Goal: Navigation & Orientation: Find specific page/section

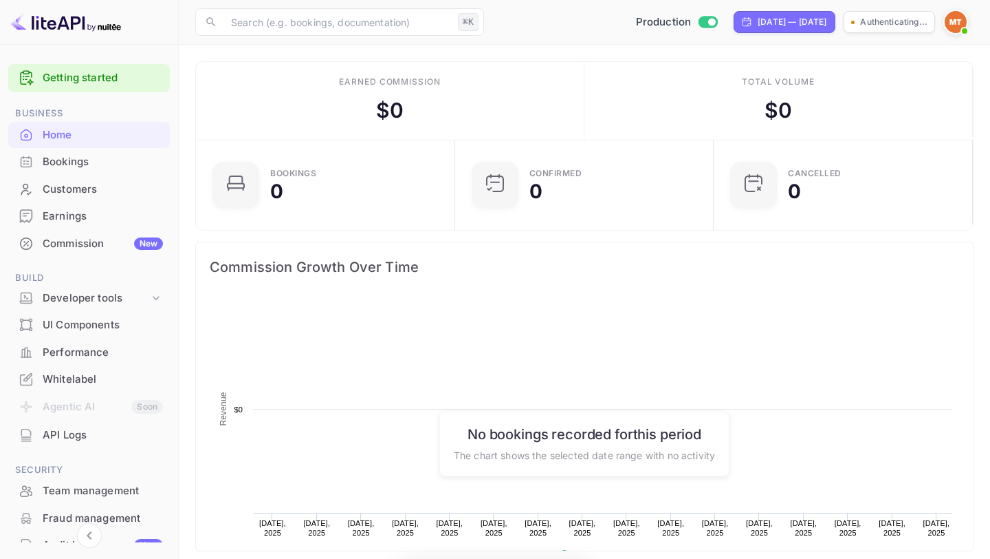
scroll to position [224, 251]
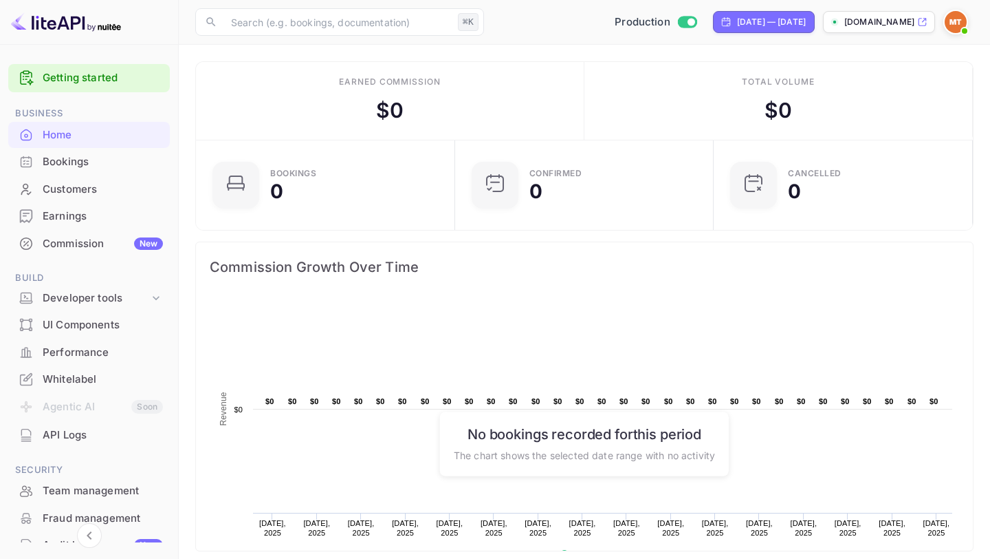
click at [927, 23] on icon at bounding box center [923, 22] width 10 height 10
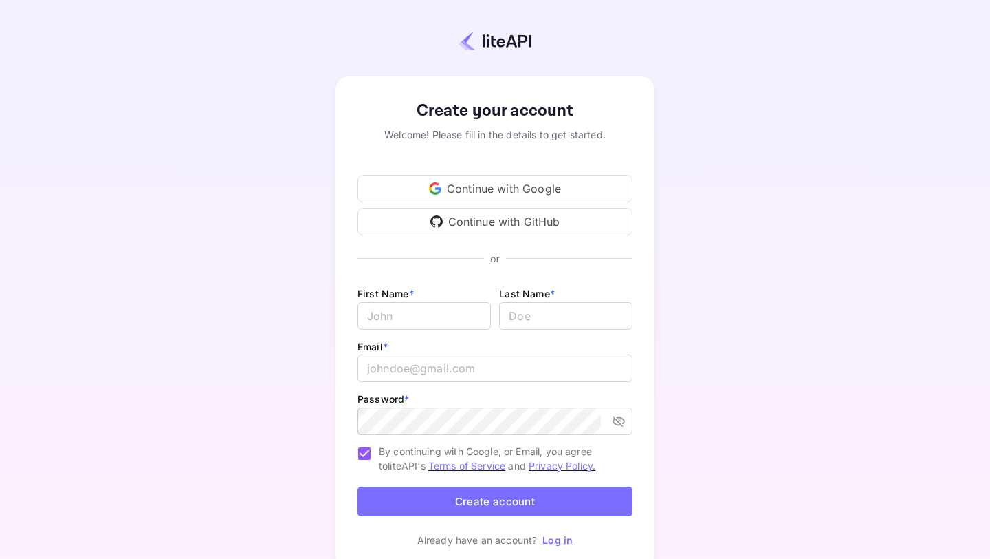
scroll to position [3, 0]
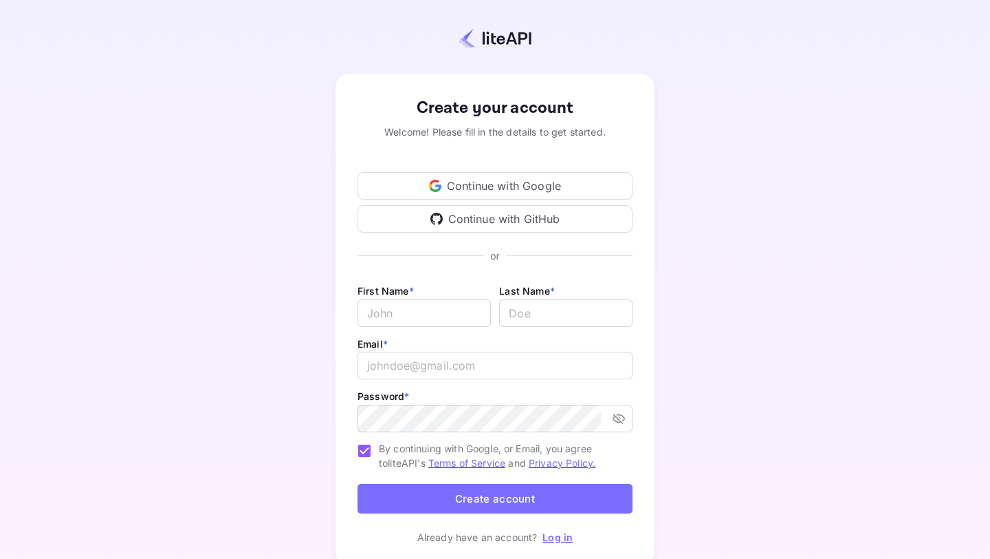
type input "[EMAIL_ADDRESS][DOMAIN_NAME]"
click at [565, 537] on link "Log in" at bounding box center [558, 537] width 30 height 12
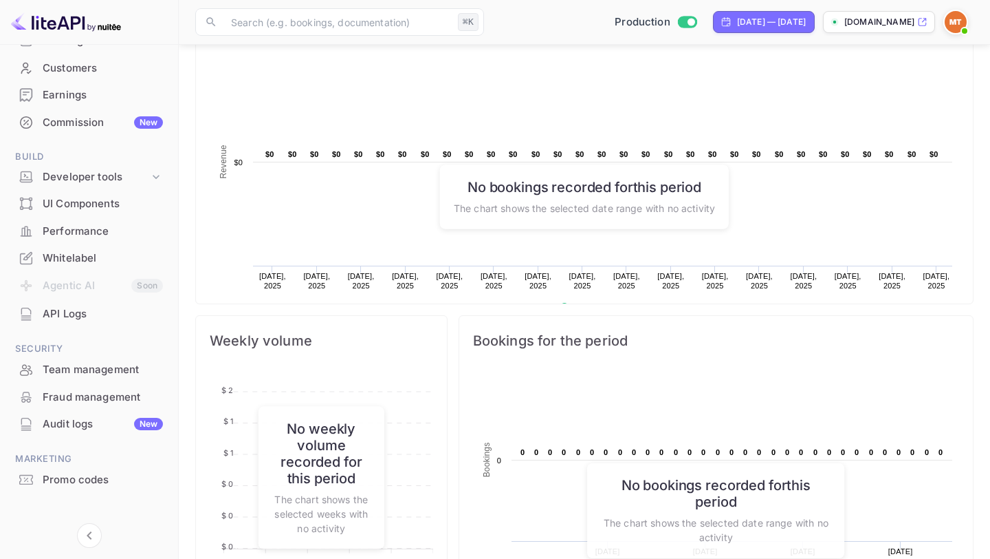
scroll to position [131, 0]
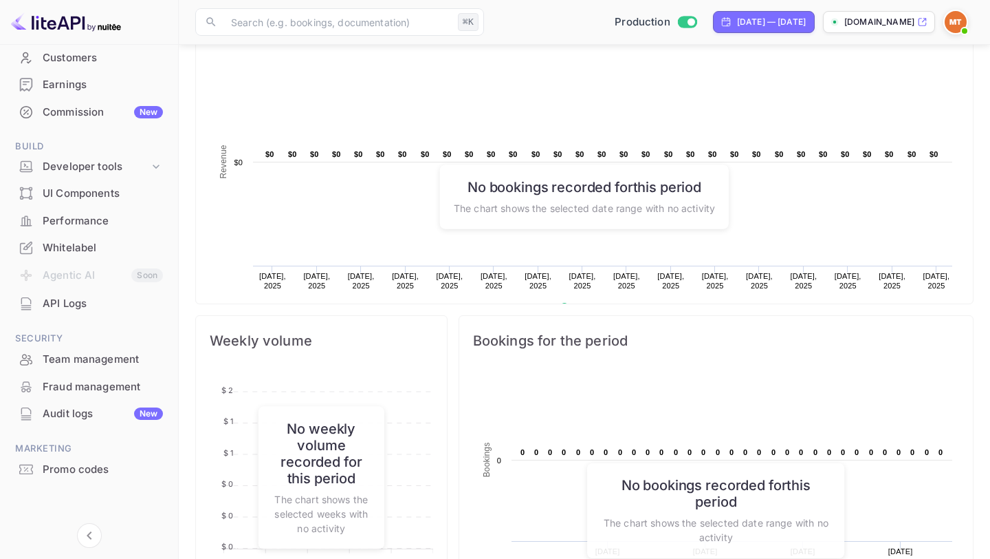
click at [94, 262] on li "Agentic AI Soon" at bounding box center [89, 275] width 162 height 29
click at [94, 254] on div "Whitelabel" at bounding box center [103, 248] width 120 height 16
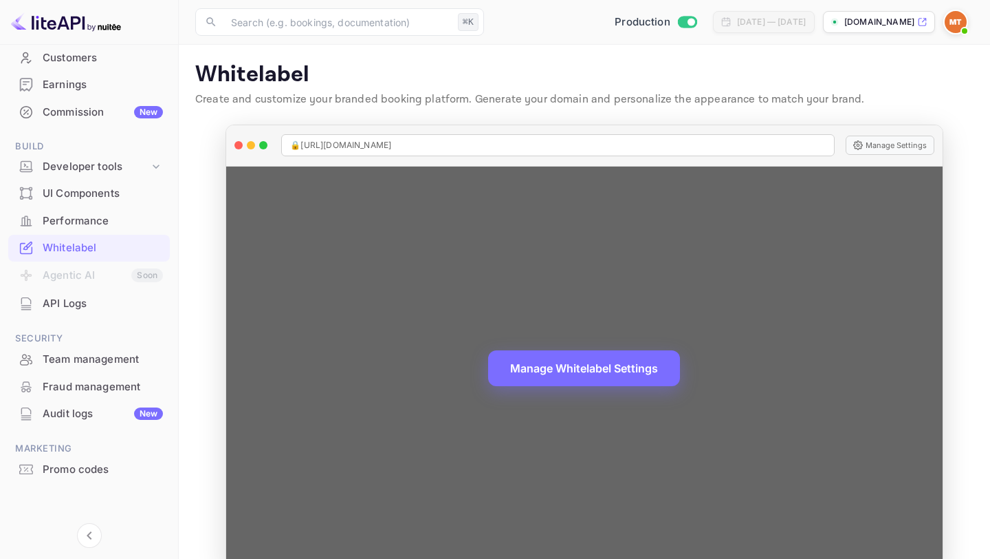
scroll to position [29, 0]
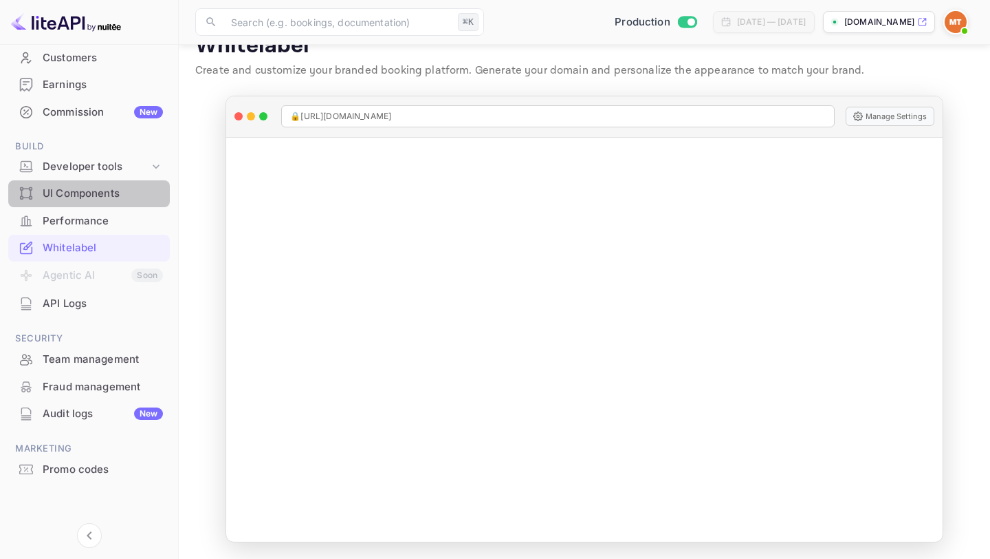
click at [101, 186] on div "UI Components" at bounding box center [103, 194] width 120 height 16
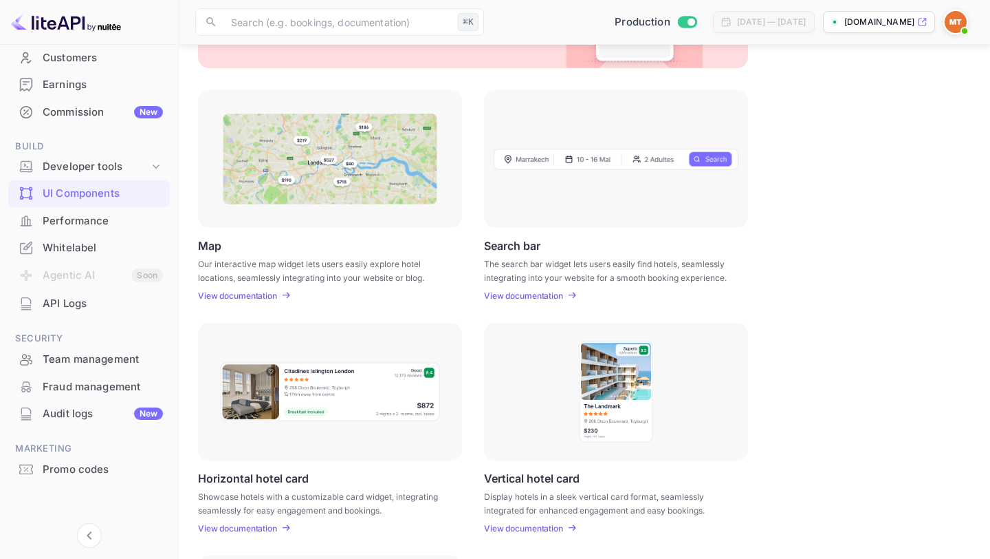
scroll to position [129, 0]
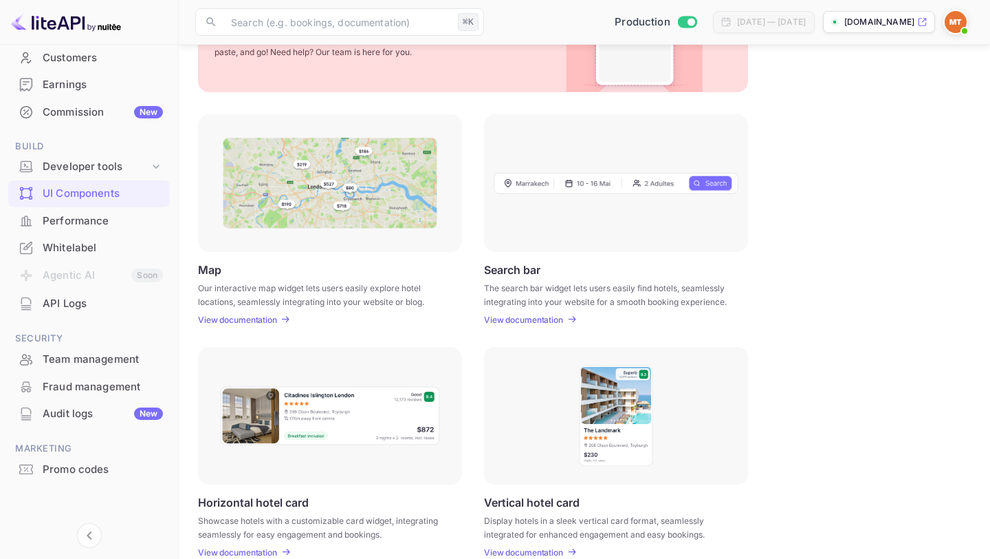
click at [230, 318] on p "View documentation" at bounding box center [237, 319] width 79 height 10
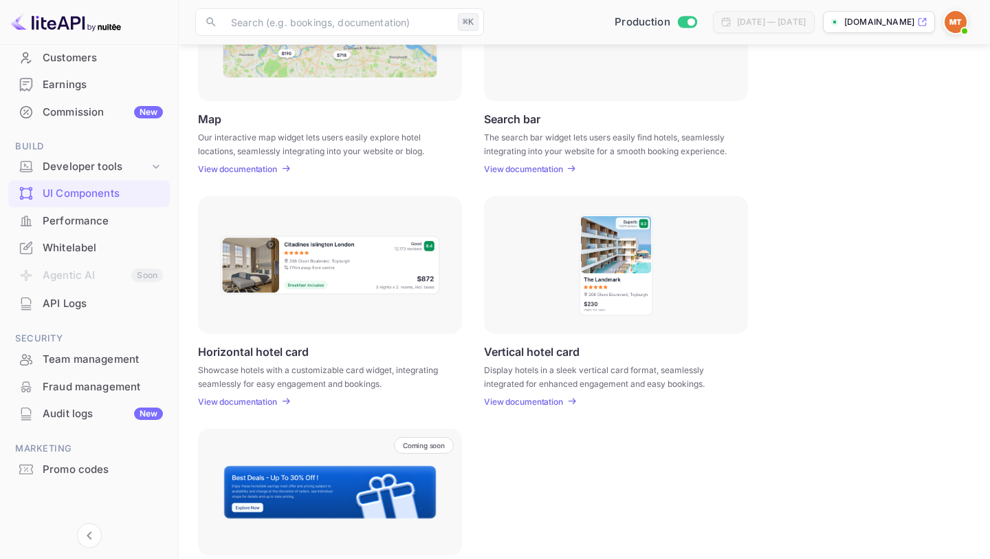
scroll to position [339, 0]
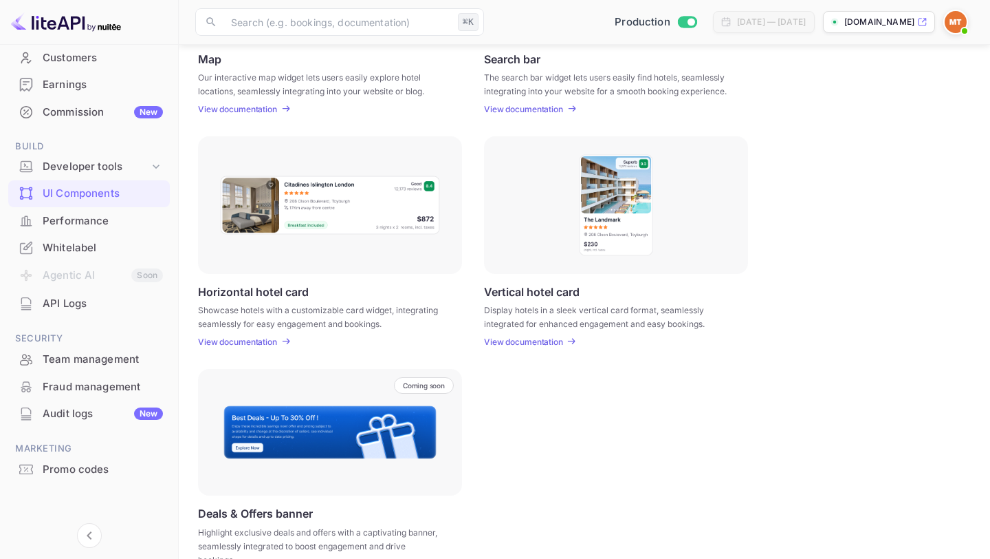
click at [515, 342] on p "View documentation" at bounding box center [523, 341] width 79 height 10
click at [53, 246] on div "Whitelabel" at bounding box center [103, 248] width 120 height 16
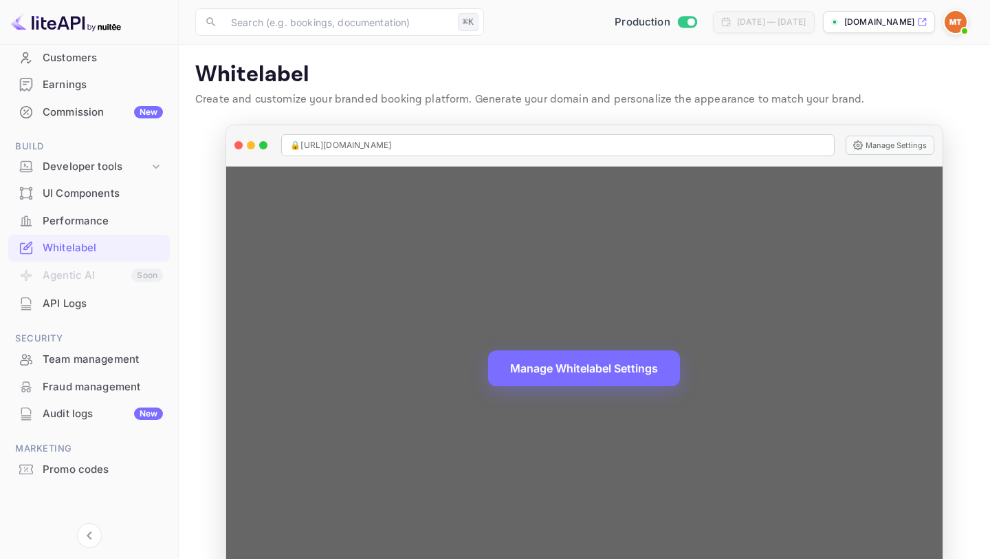
click at [405, 144] on div "🔒 [URL][DOMAIN_NAME]" at bounding box center [557, 145] width 553 height 22
drag, startPoint x: 404, startPoint y: 143, endPoint x: 301, endPoint y: 145, distance: 103.2
click at [301, 145] on div "🔒 [URL][DOMAIN_NAME]" at bounding box center [557, 145] width 553 height 22
copy span "[URL][DOMAIN_NAME]"
